Goal: Check status: Check status

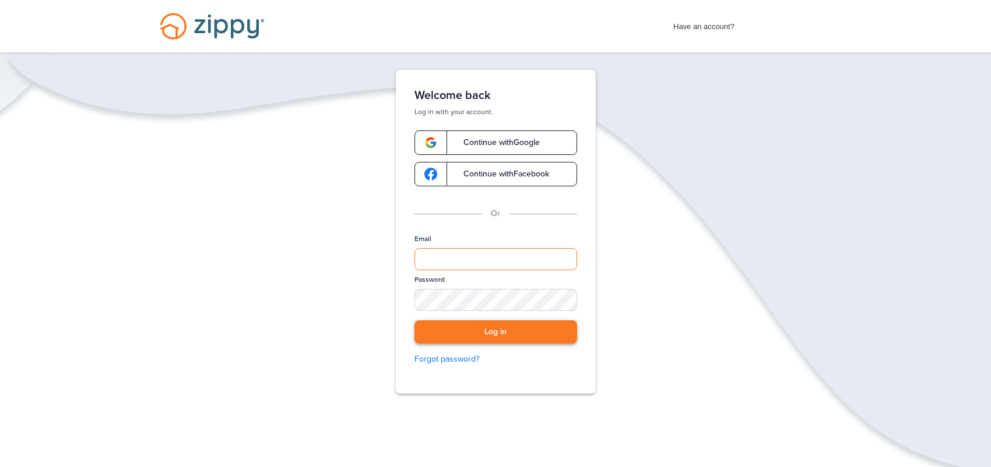
type input "**********"
click at [483, 336] on button "Log in" at bounding box center [495, 333] width 163 height 24
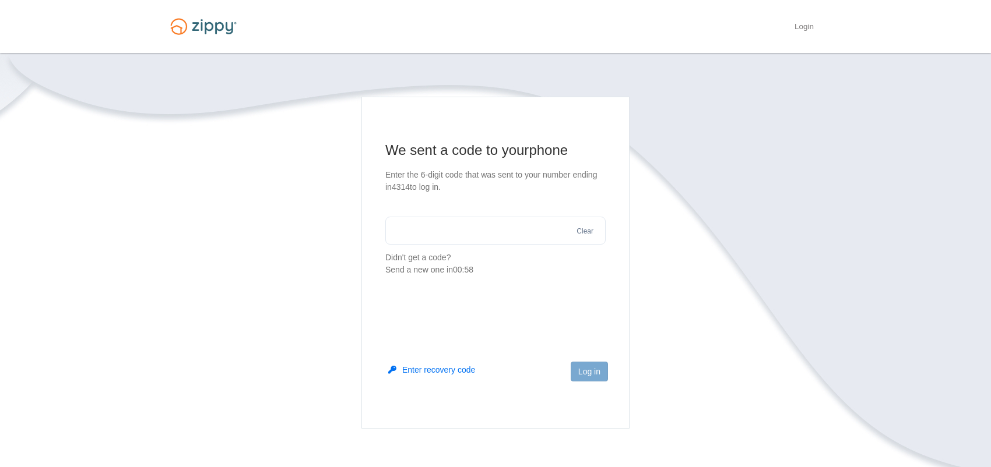
click at [416, 230] on input "text" at bounding box center [495, 231] width 220 height 28
type input "******"
click at [580, 372] on button "Log in" at bounding box center [589, 372] width 37 height 20
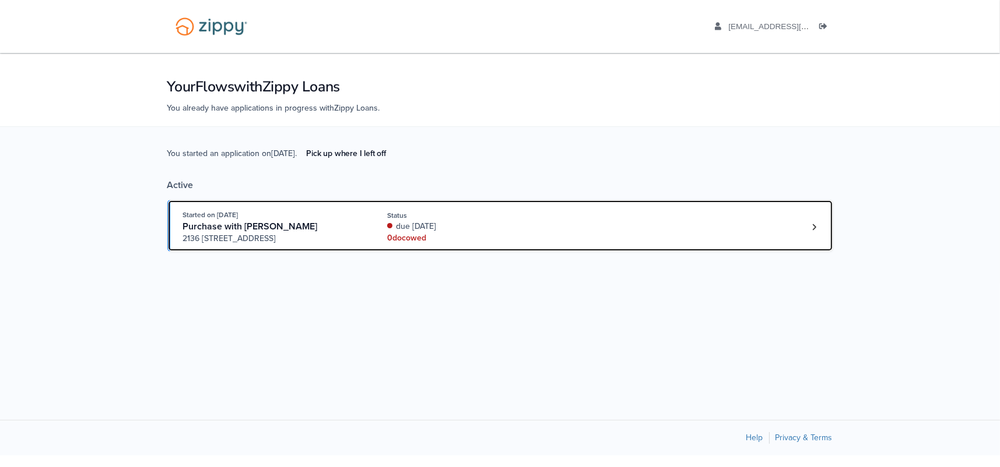
click at [452, 227] on div "due [DATE]" at bounding box center [465, 227] width 156 height 12
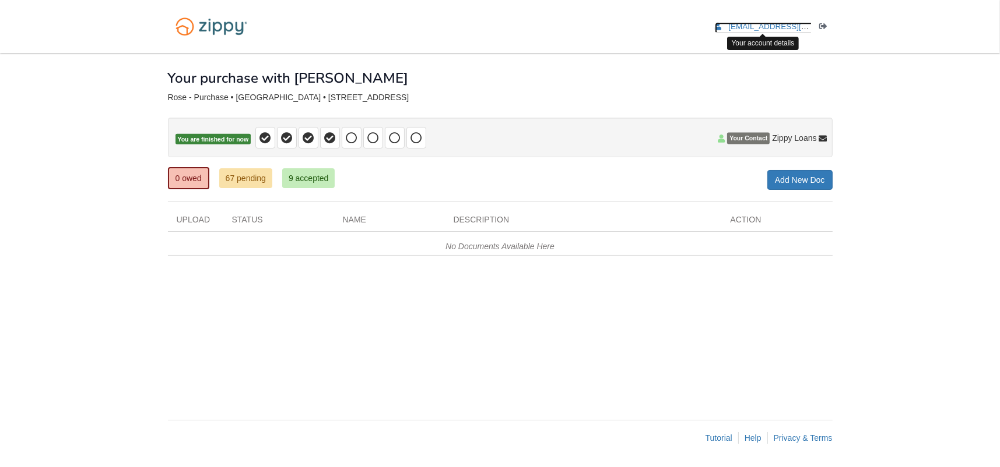
click at [758, 30] on span "[EMAIL_ADDRESS][DOMAIN_NAME]" at bounding box center [794, 26] width 133 height 9
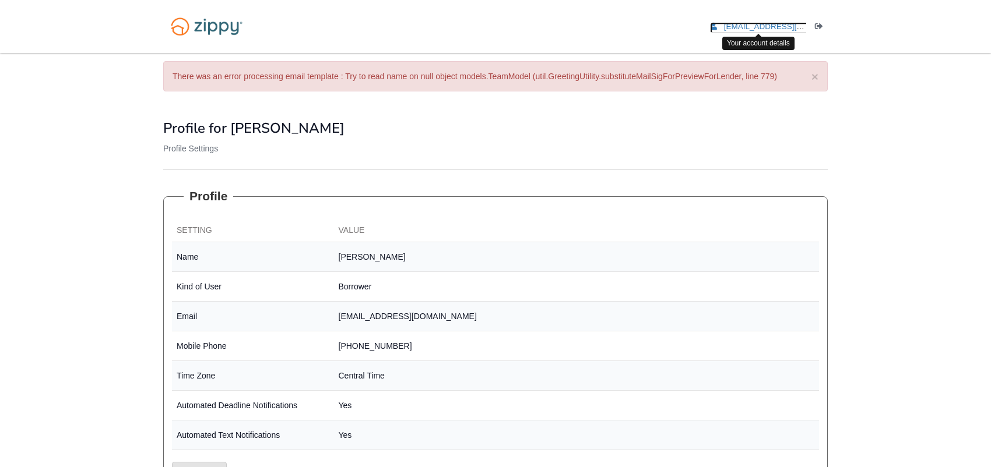
click at [715, 26] on icon "edit profile" at bounding box center [713, 27] width 7 height 8
click at [812, 75] on button "×" at bounding box center [814, 77] width 7 height 12
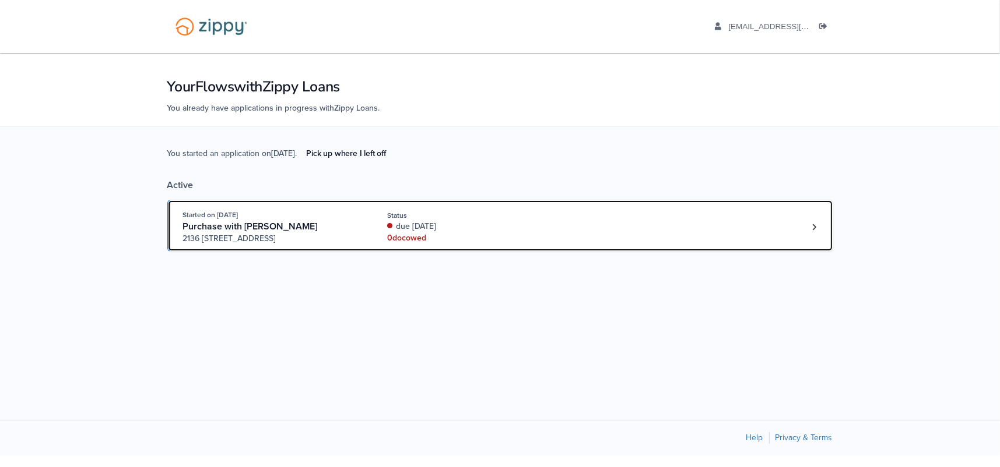
click at [456, 237] on div "0 doc owed" at bounding box center [465, 239] width 156 height 12
click at [603, 226] on div "Started on [DATE] Purchase with [PERSON_NAME] [STREET_ADDRESS] Status due [DATE…" at bounding box center [494, 227] width 622 height 36
